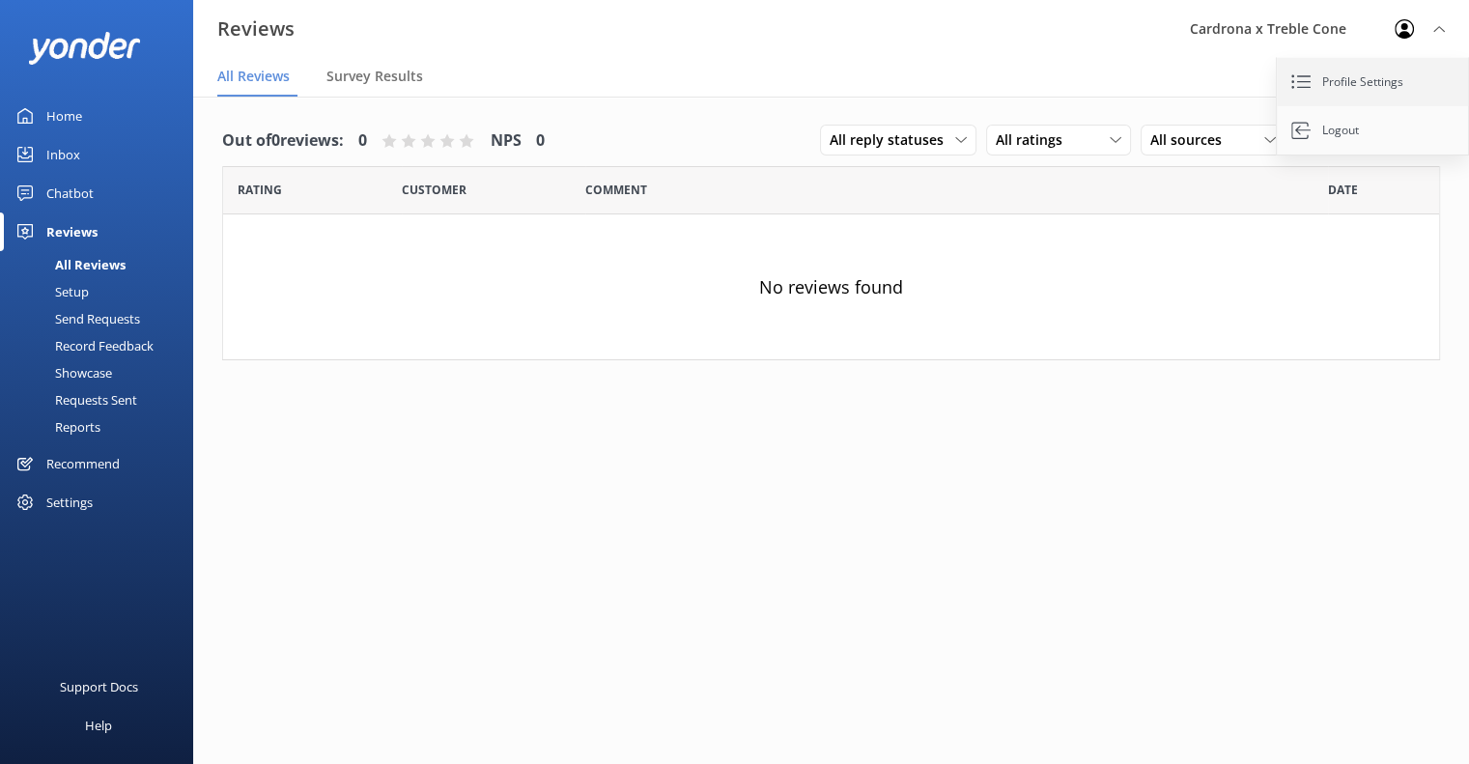
click at [1365, 92] on link "Profile Settings" at bounding box center [1373, 82] width 193 height 48
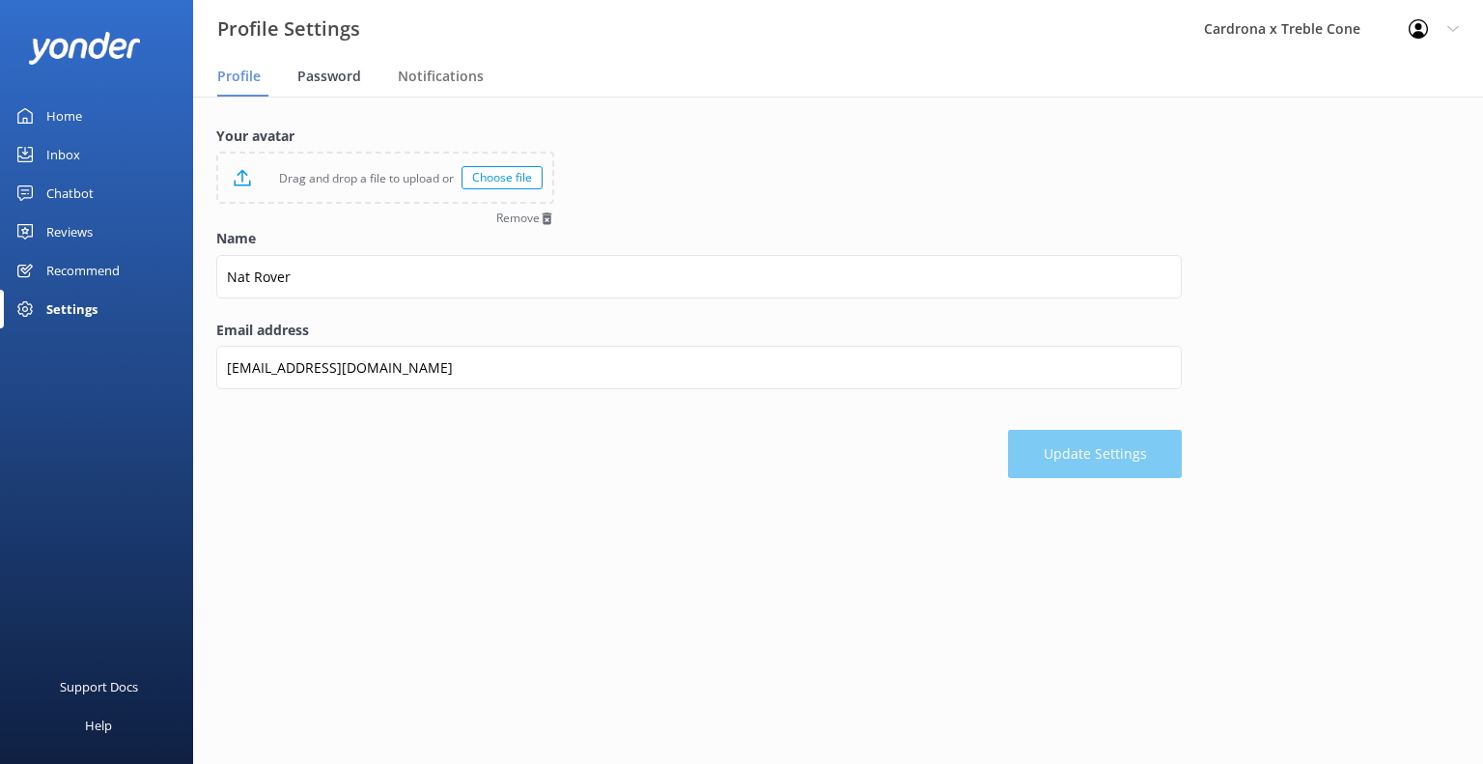
click at [331, 72] on span "Password" at bounding box center [329, 76] width 64 height 19
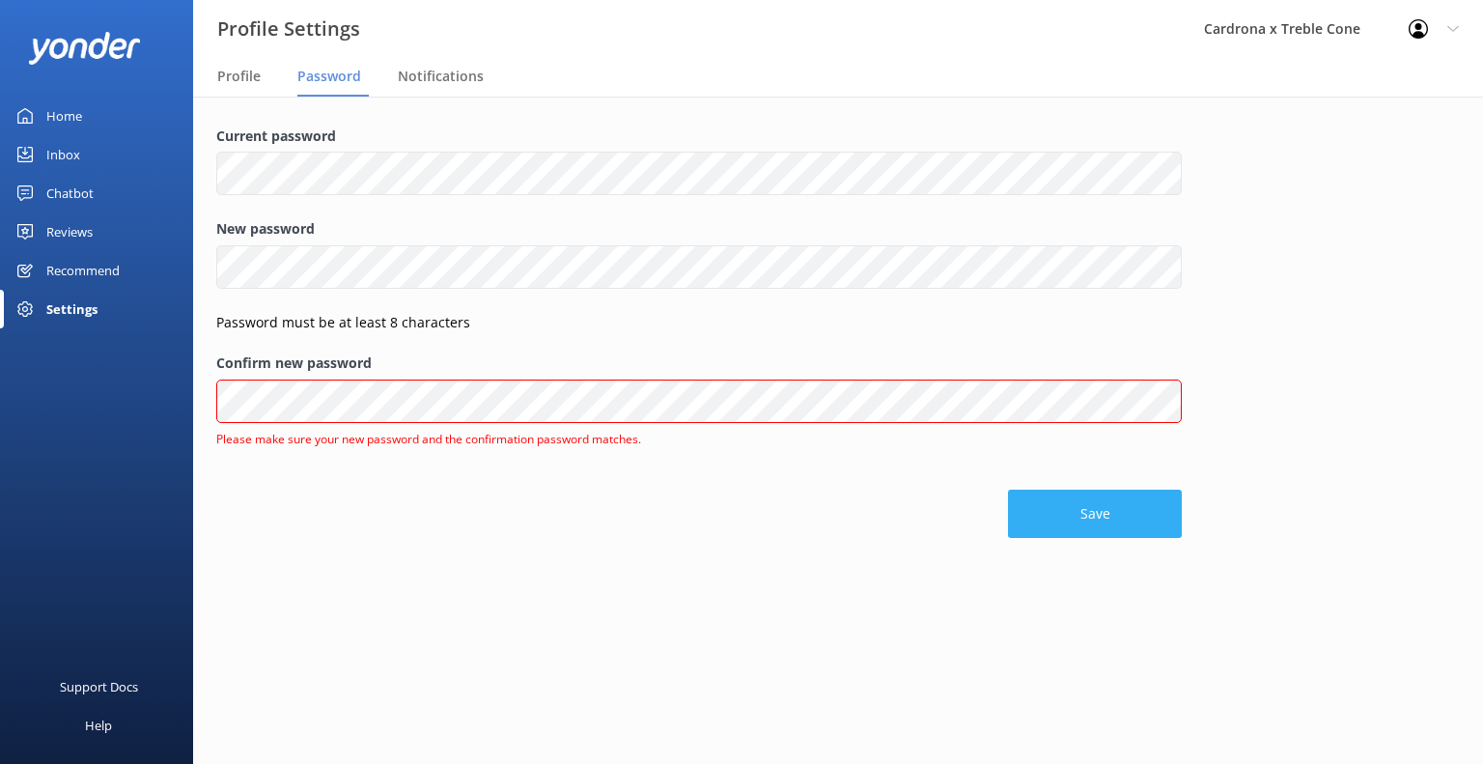
click at [1033, 475] on div "Save" at bounding box center [699, 504] width 966 height 68
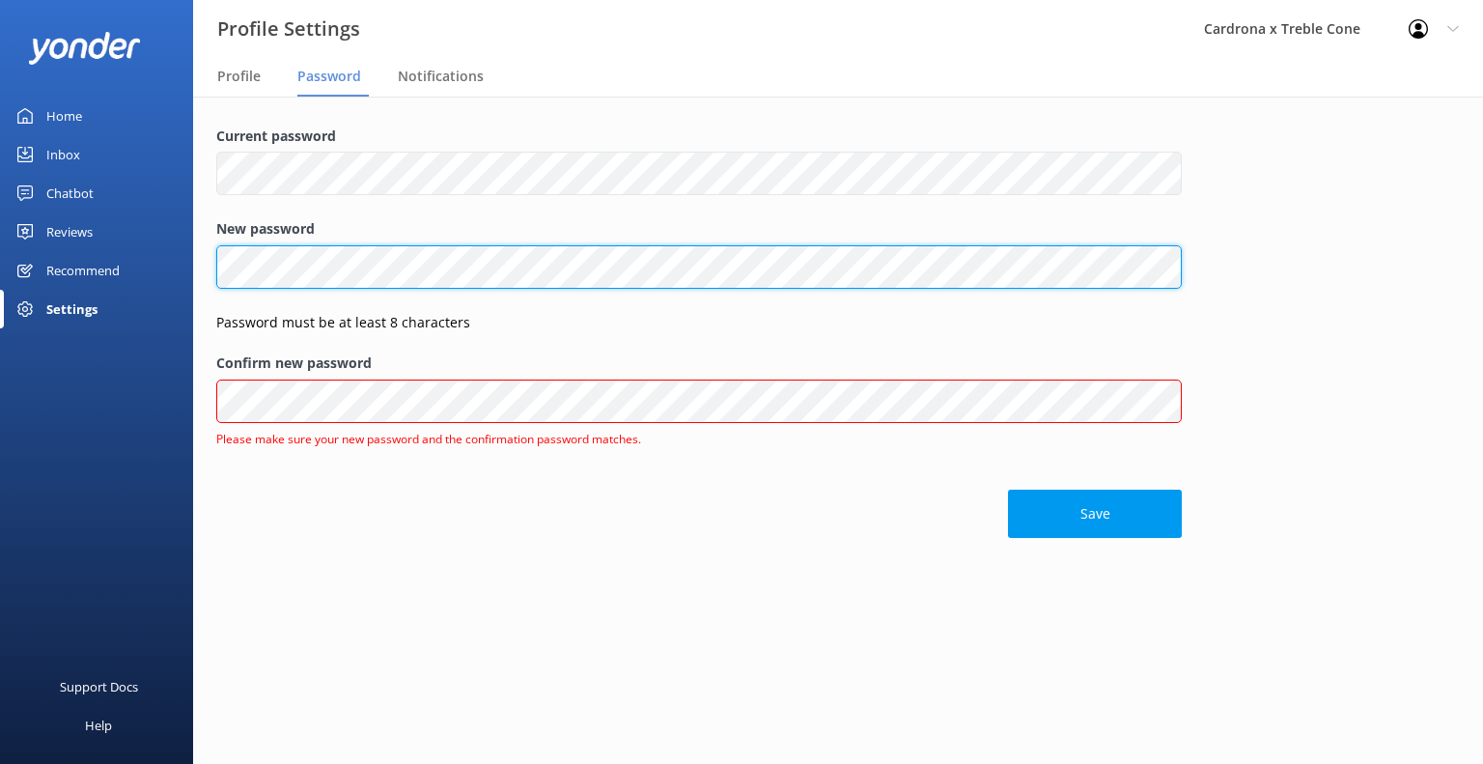
click at [159, 219] on div "Profile Settings Cardrona x Treble Cone Profile Settings Logout Profile Passwor…" at bounding box center [741, 430] width 1483 height 667
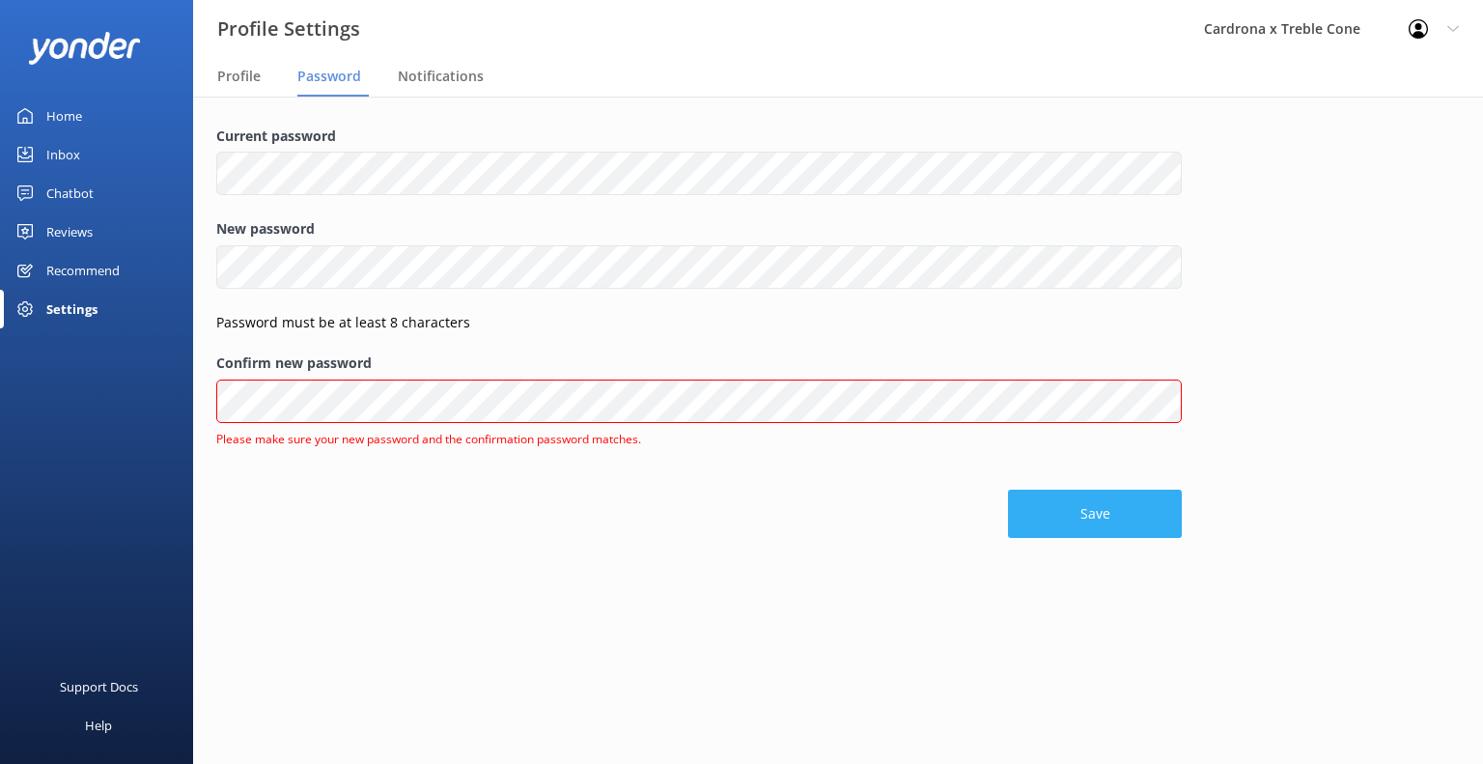
click at [1012, 522] on button "Save" at bounding box center [1095, 514] width 174 height 48
